Goal: Communication & Community: Answer question/provide support

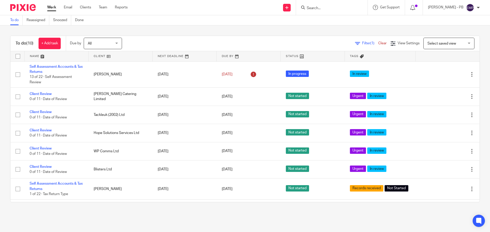
click at [319, 9] on input "Search" at bounding box center [329, 8] width 46 height 5
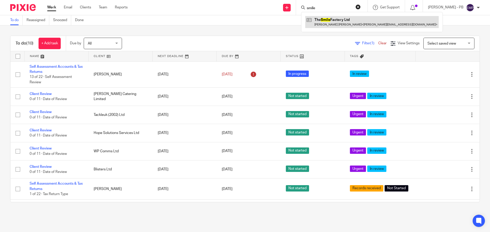
type input "smile"
click at [344, 23] on link at bounding box center [371, 22] width 133 height 12
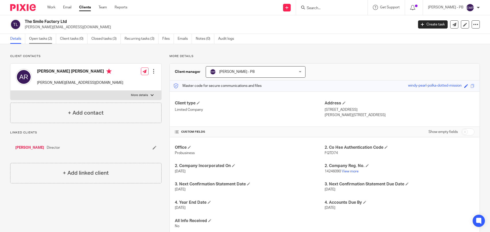
click at [41, 40] on link "Open tasks (2)" at bounding box center [42, 39] width 27 height 10
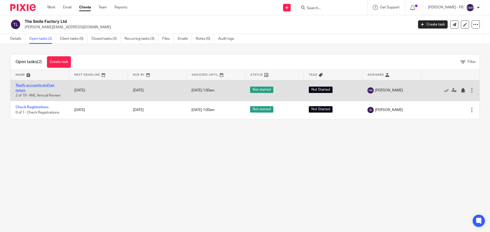
click at [40, 85] on link "Yearly accounts and tax return" at bounding box center [35, 88] width 39 height 9
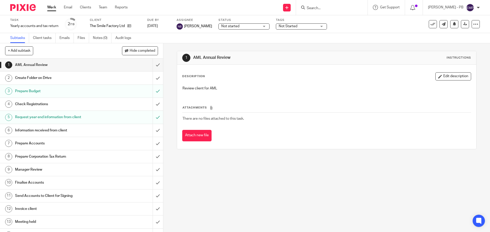
click at [53, 6] on link "Work" at bounding box center [51, 7] width 9 height 5
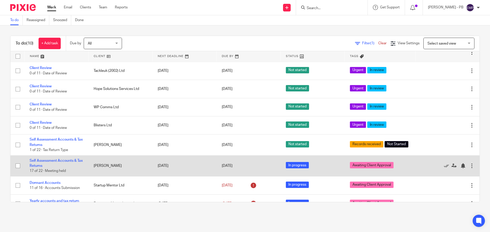
scroll to position [55, 0]
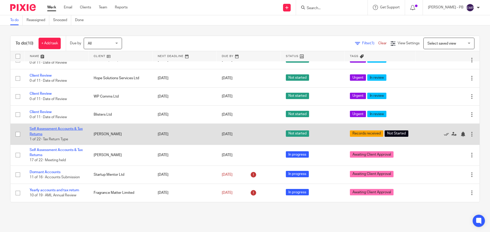
click at [64, 128] on link "Self Assessment Accounts & Tax Returns" at bounding box center [56, 131] width 53 height 9
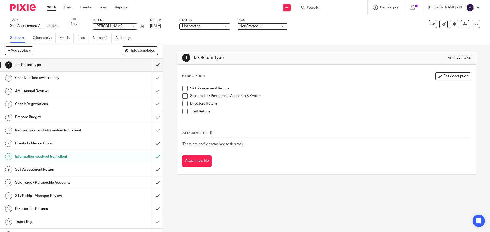
click at [326, 9] on input "Search" at bounding box center [329, 8] width 46 height 5
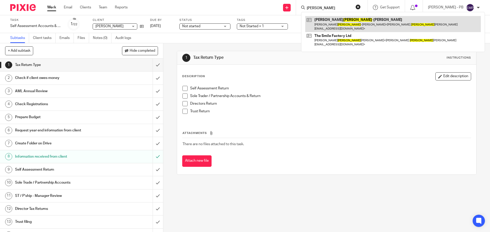
type input "[PERSON_NAME]"
click at [344, 20] on link at bounding box center [393, 24] width 176 height 16
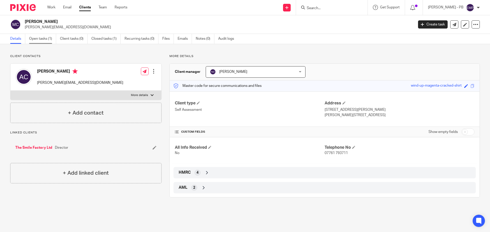
click at [45, 39] on link "Open tasks (1)" at bounding box center [42, 39] width 27 height 10
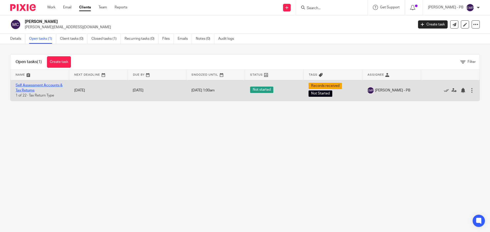
click at [41, 86] on link "Self Assessment Accounts & Tax Returns" at bounding box center [39, 88] width 47 height 9
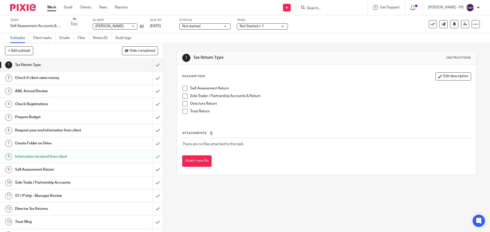
click at [185, 89] on span at bounding box center [184, 88] width 5 height 5
click at [184, 104] on span at bounding box center [184, 103] width 5 height 5
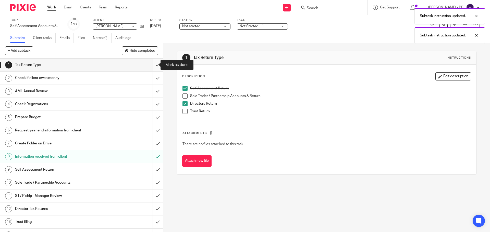
click at [152, 68] on input "submit" at bounding box center [81, 65] width 163 height 13
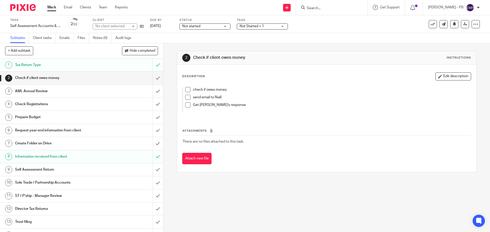
click at [152, 79] on input "submit" at bounding box center [81, 78] width 163 height 13
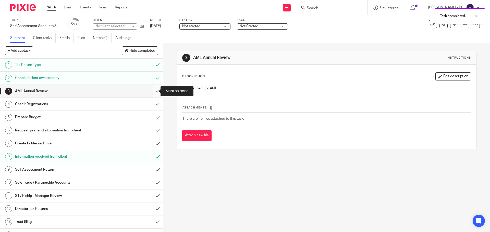
click at [152, 95] on input "submit" at bounding box center [81, 91] width 163 height 13
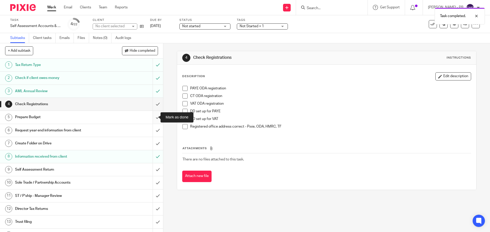
click at [153, 117] on input "submit" at bounding box center [81, 117] width 163 height 13
click at [154, 104] on input "submit" at bounding box center [81, 104] width 163 height 13
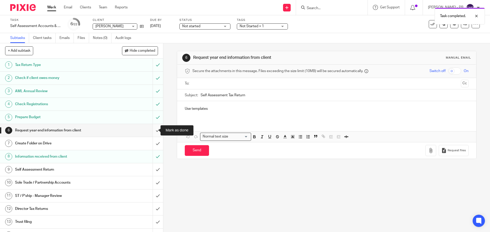
click at [152, 131] on input "submit" at bounding box center [81, 130] width 163 height 13
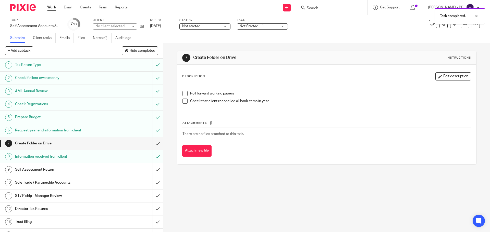
click at [183, 93] on span at bounding box center [184, 93] width 5 height 5
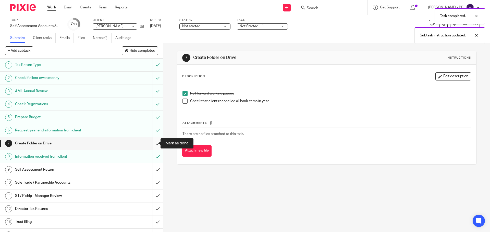
click at [151, 144] on input "submit" at bounding box center [81, 143] width 163 height 13
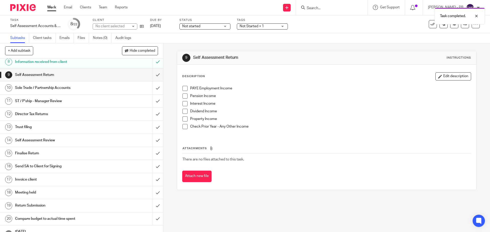
scroll to position [93, 0]
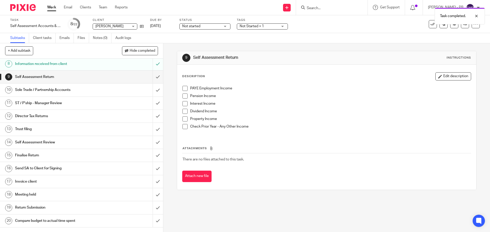
click at [182, 103] on span at bounding box center [184, 103] width 5 height 5
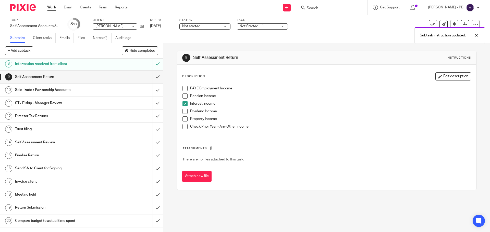
click at [183, 111] on span at bounding box center [184, 111] width 5 height 5
click at [184, 127] on span at bounding box center [184, 126] width 5 height 5
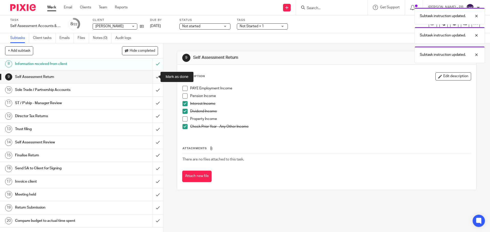
click at [154, 77] on input "submit" at bounding box center [81, 77] width 163 height 13
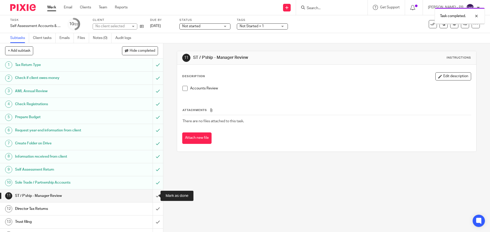
click at [152, 198] on input "submit" at bounding box center [81, 196] width 163 height 13
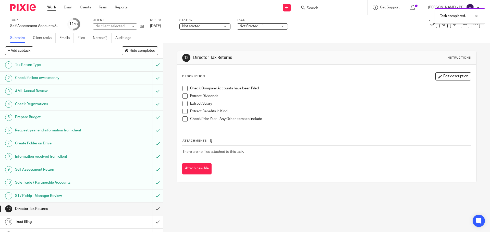
click at [152, 208] on input "submit" at bounding box center [81, 209] width 163 height 13
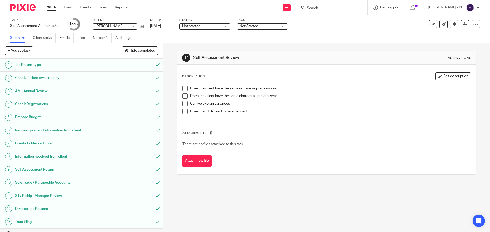
click at [255, 24] on span "Not Started + 1" at bounding box center [259, 26] width 38 height 5
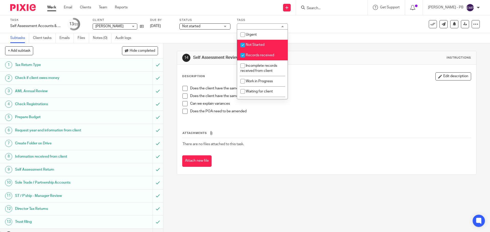
drag, startPoint x: 254, startPoint y: 44, endPoint x: 253, endPoint y: 47, distance: 3.1
click at [253, 44] on span "Not Started" at bounding box center [255, 45] width 19 height 4
checkbox input "false"
click at [253, 53] on li "Records received" at bounding box center [262, 55] width 51 height 10
checkbox input "false"
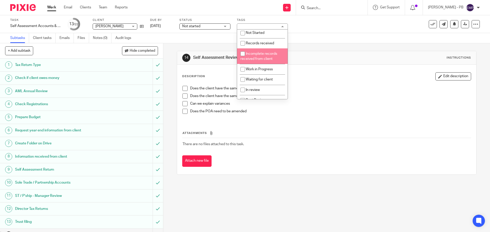
scroll to position [51, 0]
click at [252, 51] on span "In review" at bounding box center [253, 53] width 14 height 4
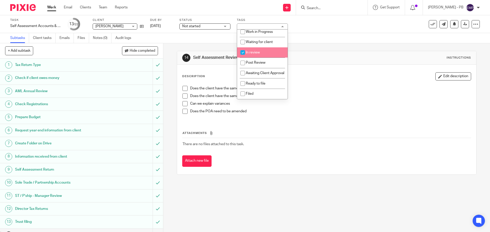
checkbox input "true"
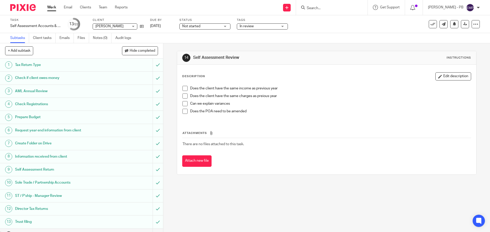
click at [166, 65] on div "14 Self Assessment Review Instructions Description Edit description Does the cl…" at bounding box center [326, 137] width 327 height 189
click at [200, 29] on span "Not started" at bounding box center [201, 26] width 38 height 5
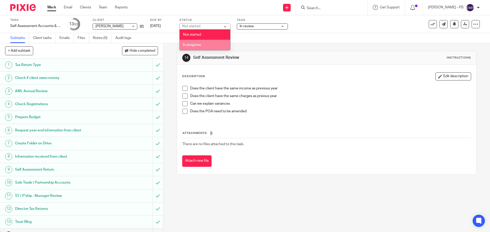
click at [193, 44] on span "In progress" at bounding box center [192, 45] width 18 height 4
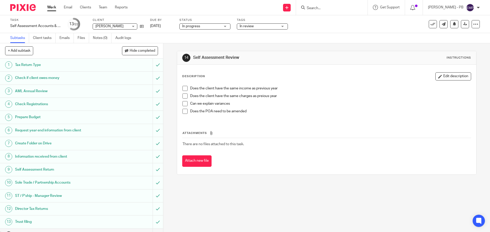
click at [169, 57] on div "14 Self Assessment Review Instructions Description Edit description Does the cl…" at bounding box center [326, 137] width 327 height 189
click at [49, 9] on link "Work" at bounding box center [51, 7] width 9 height 5
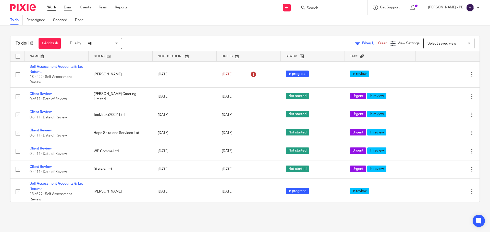
click at [66, 6] on link "Email" at bounding box center [68, 7] width 8 height 5
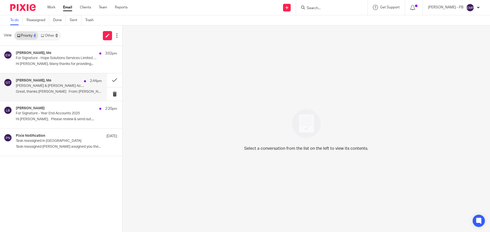
click at [67, 89] on div "Martin Bowe, Me 2:44pm Gilson & Tucker Accounts Great, thanks Erik M From: Erik…" at bounding box center [59, 87] width 86 height 17
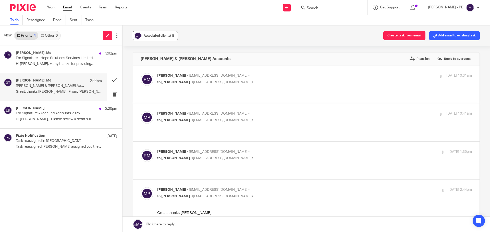
click at [161, 37] on div "Associated clients (1)" at bounding box center [159, 35] width 30 height 5
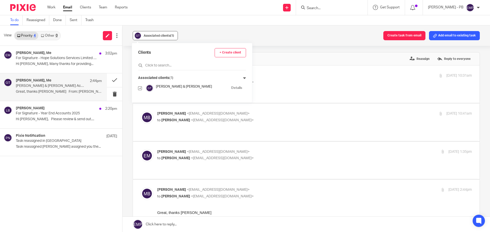
click at [161, 37] on div "Associated clients (1)" at bounding box center [159, 35] width 30 height 5
click at [112, 83] on button at bounding box center [114, 80] width 15 height 14
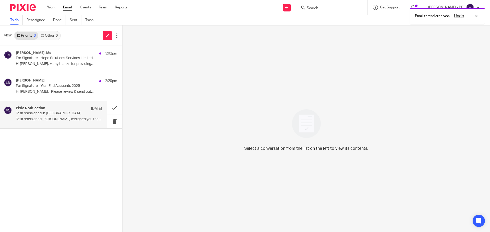
click at [61, 121] on p "Task reassigned Lory Baker assigned you the..." at bounding box center [59, 119] width 86 height 4
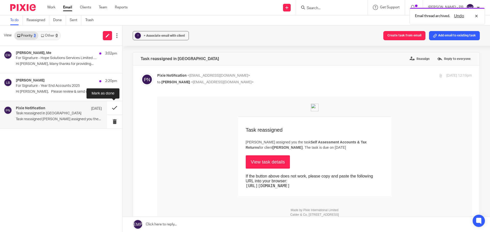
click at [113, 109] on button at bounding box center [114, 108] width 15 height 14
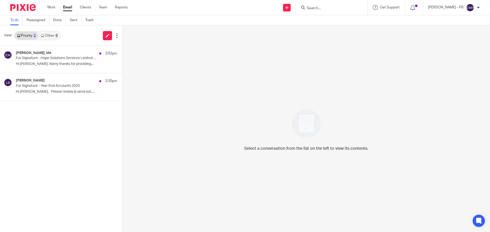
click at [45, 167] on div "Lindsay Fraser, Me 3:02pm For Signature - Hope Solutions Services Limited 2025 …" at bounding box center [61, 139] width 122 height 186
click at [68, 10] on link "Email" at bounding box center [67, 7] width 9 height 5
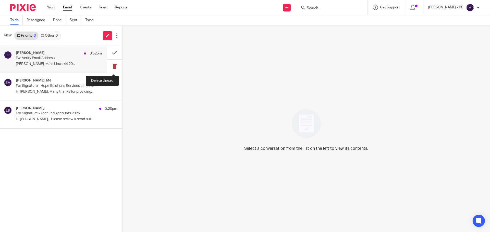
click at [112, 67] on button at bounding box center [114, 67] width 15 height 14
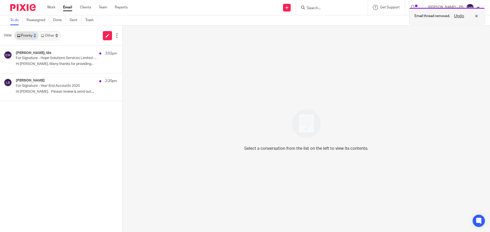
click at [476, 17] on div "Undo" at bounding box center [465, 16] width 30 height 6
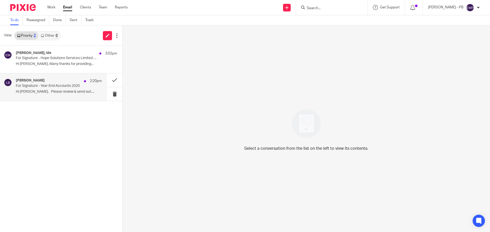
click at [57, 91] on p "Hi [PERSON_NAME], Please review & send out...." at bounding box center [59, 92] width 86 height 4
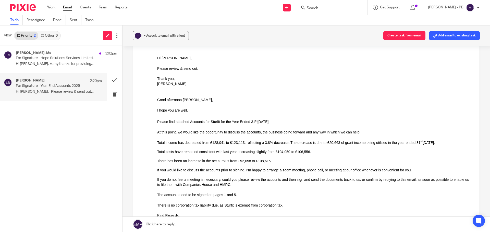
scroll to position [51, 0]
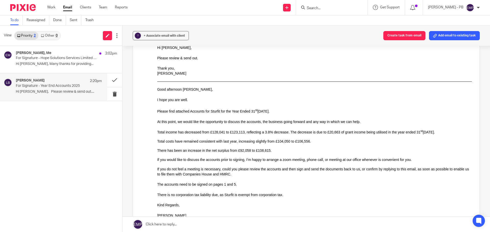
click at [68, 9] on link "Email" at bounding box center [67, 7] width 9 height 5
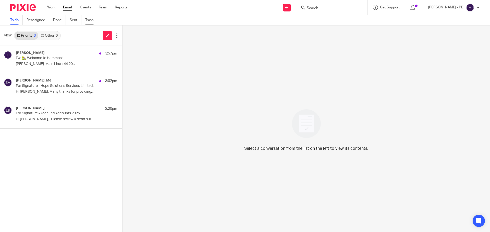
click at [90, 21] on link "Trash" at bounding box center [91, 20] width 12 height 10
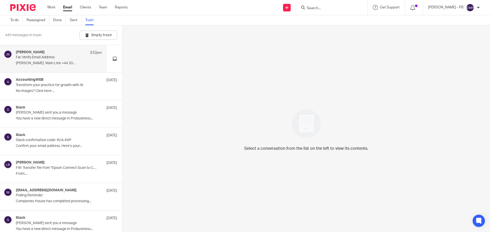
click at [59, 61] on div "Johanne Kassardjian 3:52pm Fw: Verify Email Address Johanne Kassardjian Main Li…" at bounding box center [59, 58] width 86 height 17
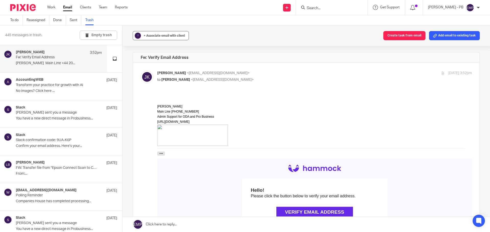
click at [151, 39] on button "? + Associate email with client" at bounding box center [161, 35] width 56 height 9
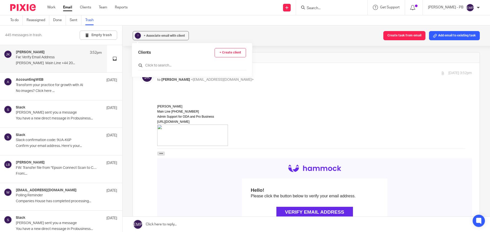
click at [171, 65] on input "text" at bounding box center [192, 65] width 108 height 5
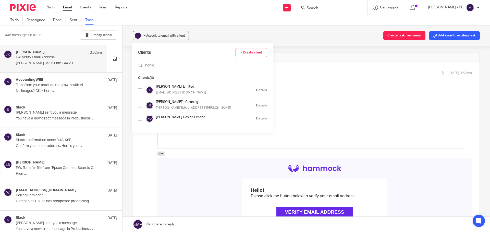
type input "henle"
click at [140, 91] on input "checkbox" at bounding box center [140, 91] width 4 height 4
checkbox input "true"
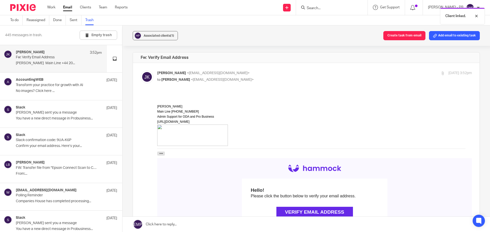
click at [126, 72] on div "Associated clients (1) Create task from email Add email to existing task Fw: Ve…" at bounding box center [305, 129] width 367 height 207
click at [109, 59] on button at bounding box center [114, 58] width 15 height 27
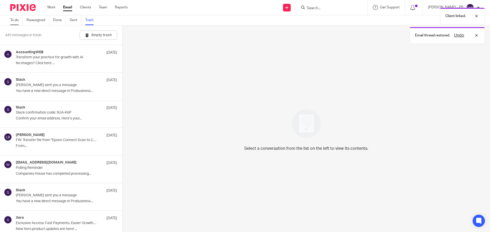
click at [14, 20] on link "To do" at bounding box center [16, 20] width 12 height 10
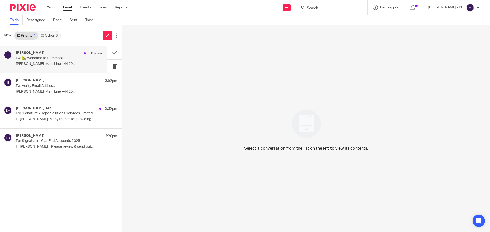
click at [53, 57] on p "Fw: 🏡 Welcome to Hammock" at bounding box center [50, 58] width 69 height 4
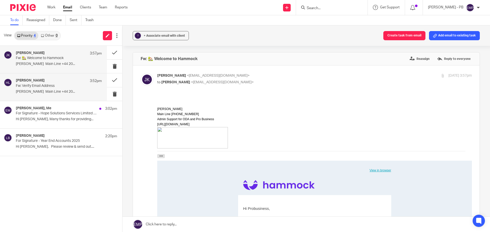
click at [59, 82] on div "[PERSON_NAME] 3:52pm" at bounding box center [59, 81] width 86 height 5
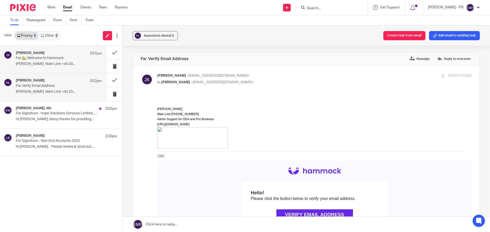
click at [62, 63] on p "[PERSON_NAME] Main Line +44 20..." at bounding box center [59, 64] width 86 height 4
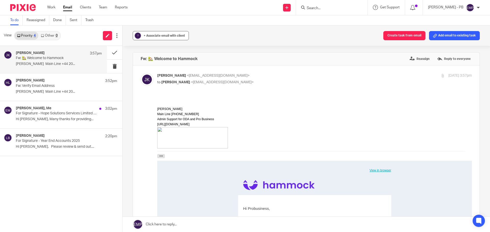
click at [158, 35] on span "+ Associate email with client" at bounding box center [164, 35] width 41 height 3
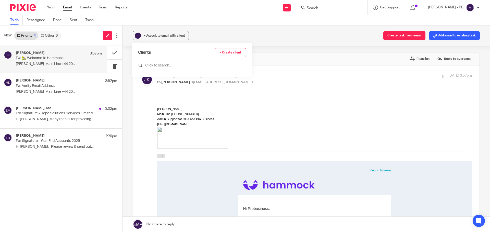
click at [156, 64] on input "text" at bounding box center [192, 65] width 108 height 5
type input "henley"
click at [140, 89] on input "checkbox" at bounding box center [140, 91] width 4 height 4
checkbox input "true"
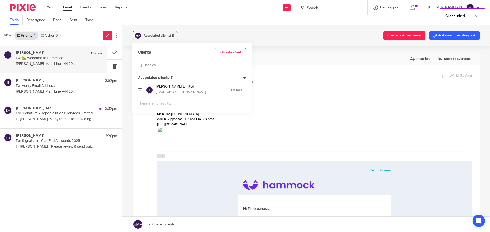
click at [127, 68] on div "Associated clients (1) Create task from email Add email to existing task Fw: 🏡 …" at bounding box center [305, 129] width 367 height 207
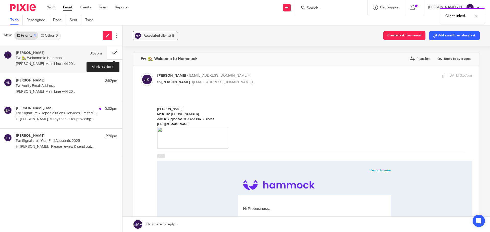
click at [111, 52] on button at bounding box center [114, 53] width 15 height 14
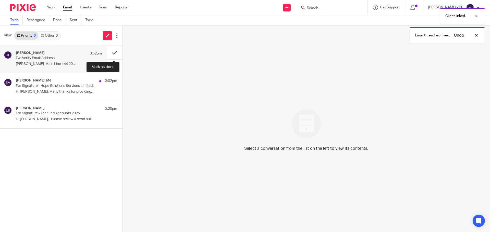
click at [114, 53] on button at bounding box center [114, 53] width 15 height 14
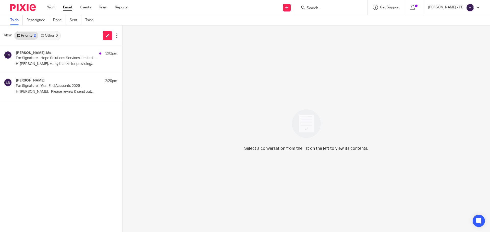
click at [68, 9] on link "Email" at bounding box center [67, 7] width 9 height 5
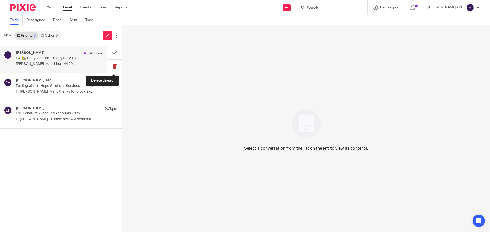
click at [110, 66] on button at bounding box center [114, 67] width 15 height 14
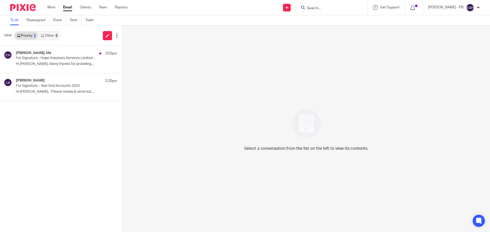
click at [322, 8] on input "Search" at bounding box center [329, 8] width 46 height 5
click at [335, 10] on input "Search" at bounding box center [329, 8] width 46 height 5
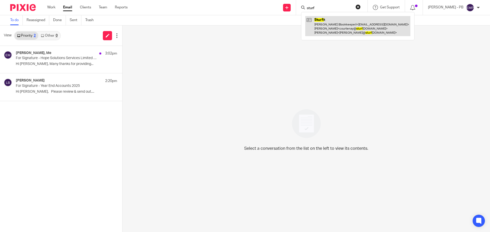
type input "sturf"
click at [344, 29] on link at bounding box center [357, 26] width 105 height 20
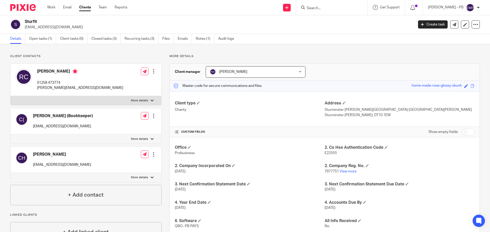
click at [61, 86] on p "[PERSON_NAME][EMAIL_ADDRESS][DOMAIN_NAME]" at bounding box center [80, 87] width 86 height 5
click at [61, 86] on p "robert@sturfit.org" at bounding box center [80, 87] width 86 height 5
copy div "robert@sturfit.org"
drag, startPoint x: 68, startPoint y: 9, endPoint x: 73, endPoint y: 13, distance: 6.2
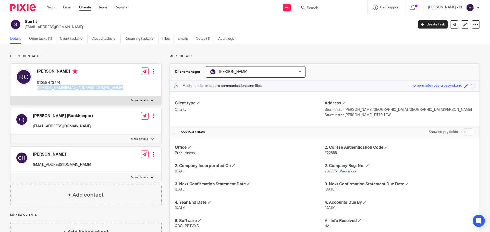
click at [68, 9] on link "Email" at bounding box center [67, 7] width 8 height 5
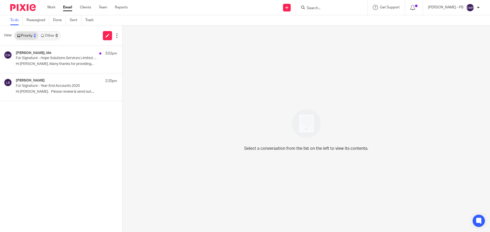
click at [68, 8] on link "Email" at bounding box center [67, 7] width 9 height 5
click at [65, 96] on div "Lory Baker 2:20pm For Signature - Year End Accounts 2025 Hi Erik, Please review…" at bounding box center [66, 87] width 101 height 17
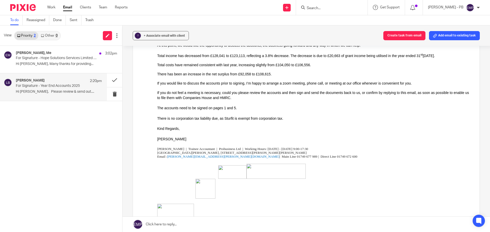
scroll to position [26, 0]
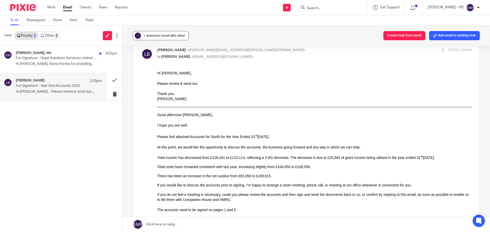
click at [156, 33] on div "+ Associate email with client" at bounding box center [164, 35] width 41 height 5
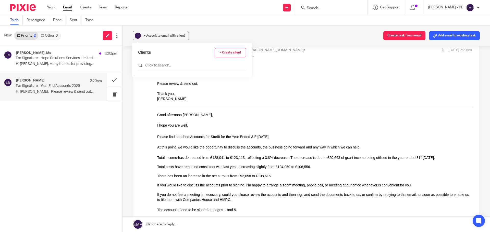
click at [154, 67] on input "text" at bounding box center [192, 65] width 108 height 5
type input "sturf"
click at [139, 89] on input "checkbox" at bounding box center [140, 91] width 4 height 4
checkbox input "true"
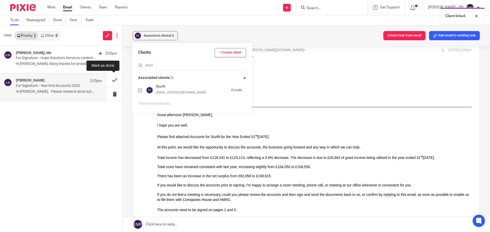
click at [118, 81] on button at bounding box center [114, 80] width 15 height 14
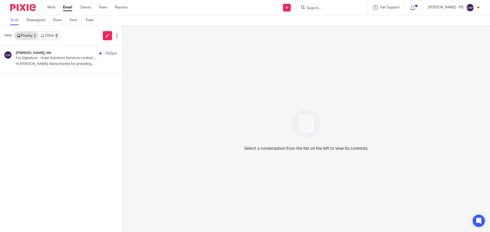
click at [328, 10] on input "Search" at bounding box center [329, 8] width 46 height 5
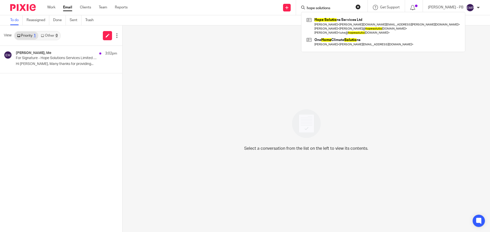
type input "hope solutions"
click button "submit" at bounding box center [0, 0] width 0 height 0
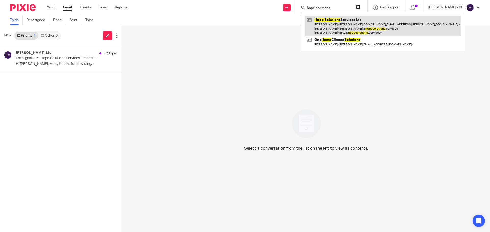
click at [340, 30] on link at bounding box center [383, 26] width 156 height 20
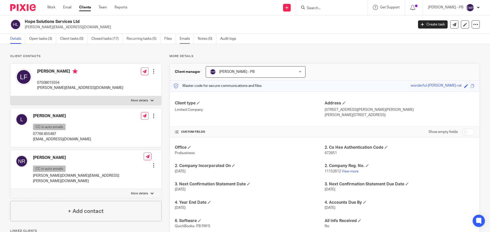
click at [190, 39] on link "Emails" at bounding box center [187, 39] width 14 height 10
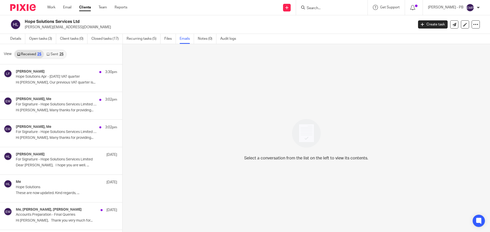
click at [59, 53] on link "Sent 25" at bounding box center [55, 54] width 22 height 8
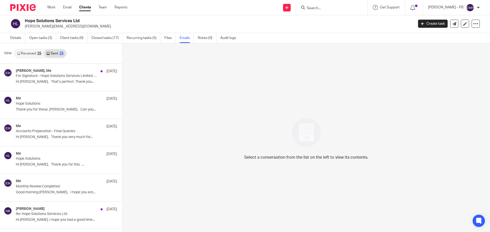
click at [28, 52] on link "Received 25" at bounding box center [29, 53] width 29 height 8
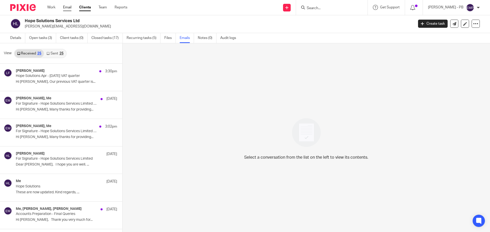
click at [69, 9] on link "Email" at bounding box center [67, 7] width 8 height 5
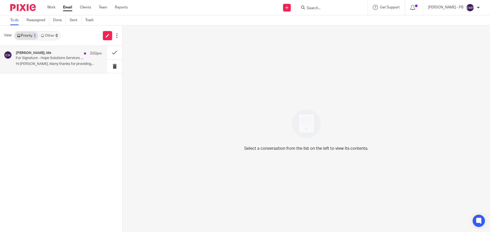
click at [49, 60] on p "For Signature - Hope Solutions Services Limited 2025" at bounding box center [50, 58] width 69 height 4
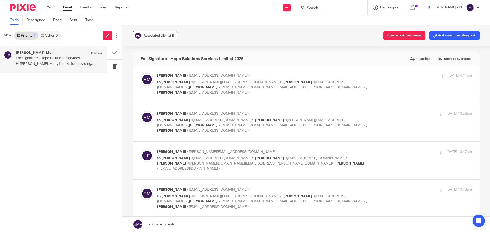
click at [167, 35] on span "Associated clients (1)" at bounding box center [159, 35] width 30 height 3
click at [160, 36] on span "Associated clients (1)" at bounding box center [159, 35] width 30 height 3
click at [338, 10] on input "Search" at bounding box center [329, 8] width 46 height 5
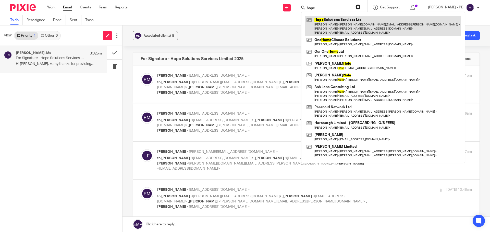
type input "hope"
click at [345, 25] on link at bounding box center [383, 26] width 156 height 20
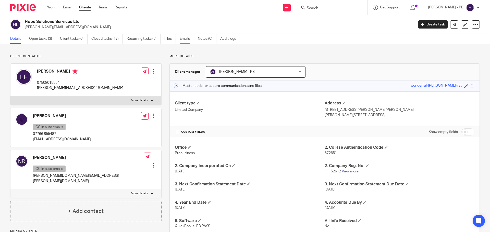
click at [183, 41] on link "Emails" at bounding box center [187, 39] width 14 height 10
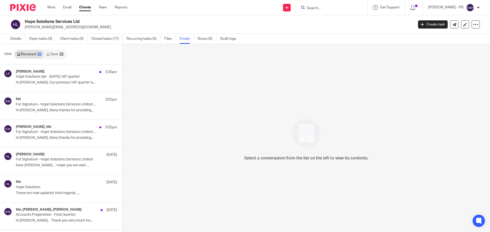
click at [31, 56] on link "Received 25" at bounding box center [29, 54] width 29 height 8
click at [54, 132] on p "For Signature - Hope Solutions Services Limited 2025" at bounding box center [50, 132] width 69 height 4
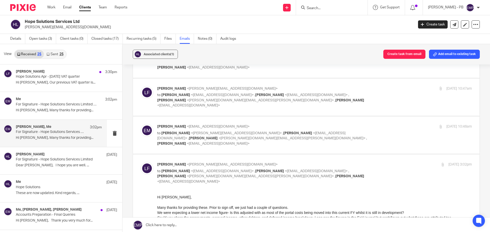
scroll to position [77, 0]
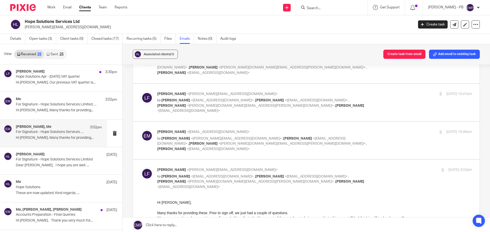
click at [126, 139] on div "Associated clients (1) Create task from email Add email to existing task For Si…" at bounding box center [305, 138] width 367 height 189
click at [67, 107] on div "Me 3:02pm For Signature - Hope Solutions Services Limited 2025 Hi [PERSON_NAME]…" at bounding box center [59, 105] width 86 height 17
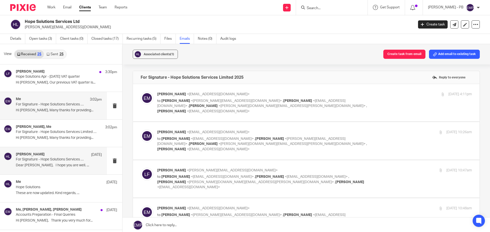
scroll to position [0, 0]
click at [63, 135] on div "[PERSON_NAME], Me 3:02pm For Signature - Hope Solutions Services Limited 2025 H…" at bounding box center [59, 133] width 86 height 17
click at [67, 116] on div "Me 3:02pm For Signature - Hope Solutions Services Limited 2025 Hi [PERSON_NAME]…" at bounding box center [53, 105] width 107 height 27
click at [69, 130] on p "For Signature - Hope Solutions Services Limited 2025" at bounding box center [50, 132] width 69 height 4
click at [70, 114] on div "Me 3:02pm For Signature - Hope Solutions Services Limited 2025 Hi [PERSON_NAME]…" at bounding box center [59, 105] width 86 height 17
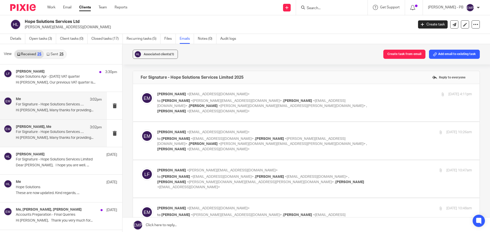
click at [74, 135] on div "[PERSON_NAME], Me 3:02pm For Signature - Hope Solutions Services Limited 2025 H…" at bounding box center [59, 133] width 86 height 17
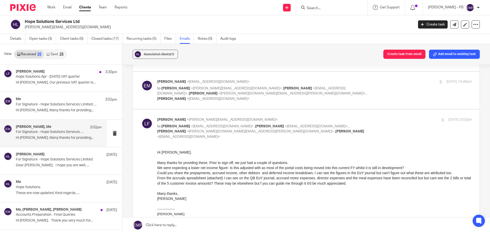
scroll to position [128, 0]
click at [47, 109] on p "Hi [PERSON_NAME], Many thanks for providing..." at bounding box center [59, 110] width 86 height 4
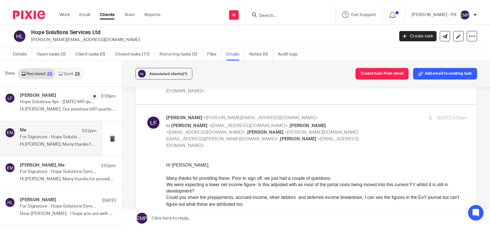
scroll to position [163, 0]
